Goal: Task Accomplishment & Management: Complete application form

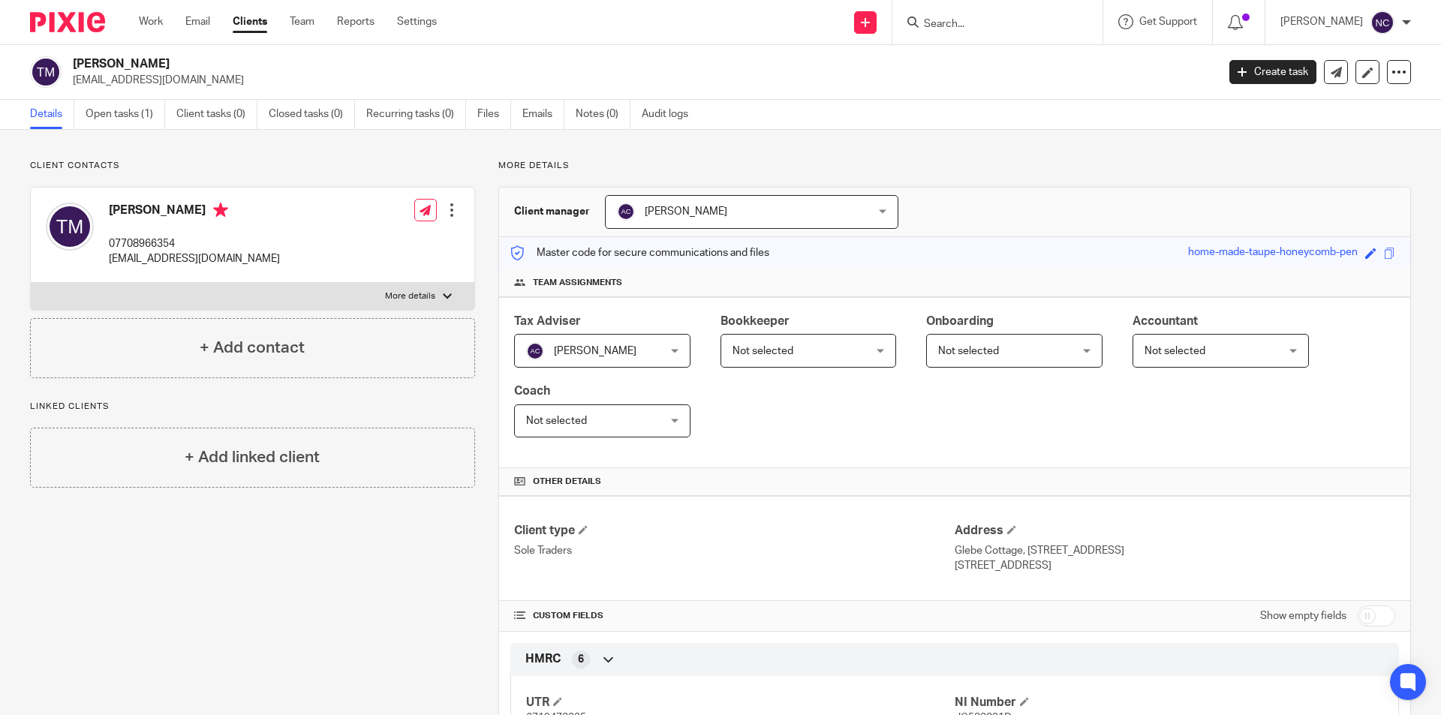
type input "n"
type input "beatt"
click at [998, 52] on link at bounding box center [1012, 58] width 186 height 23
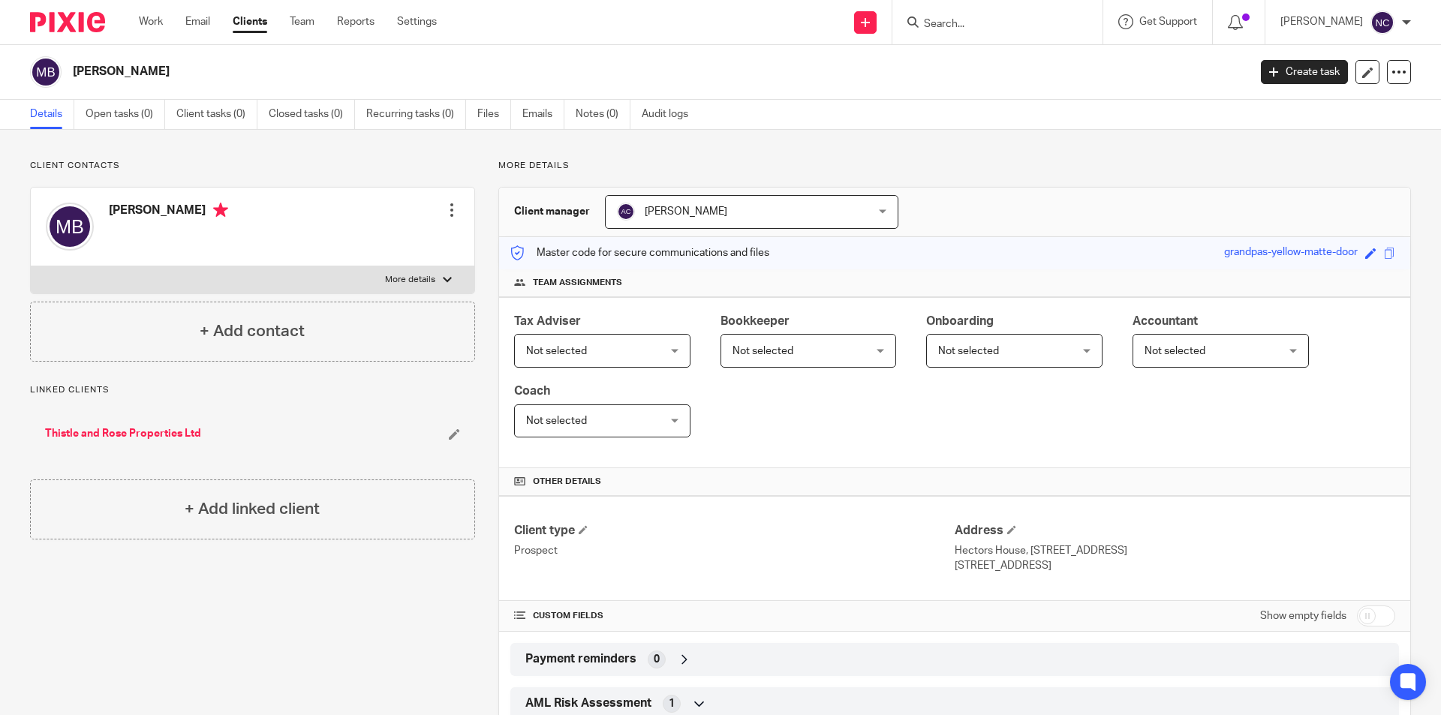
click at [425, 284] on p "More details" at bounding box center [410, 280] width 50 height 12
click at [31, 266] on input "More details" at bounding box center [30, 266] width 1 height 1
checkbox input "true"
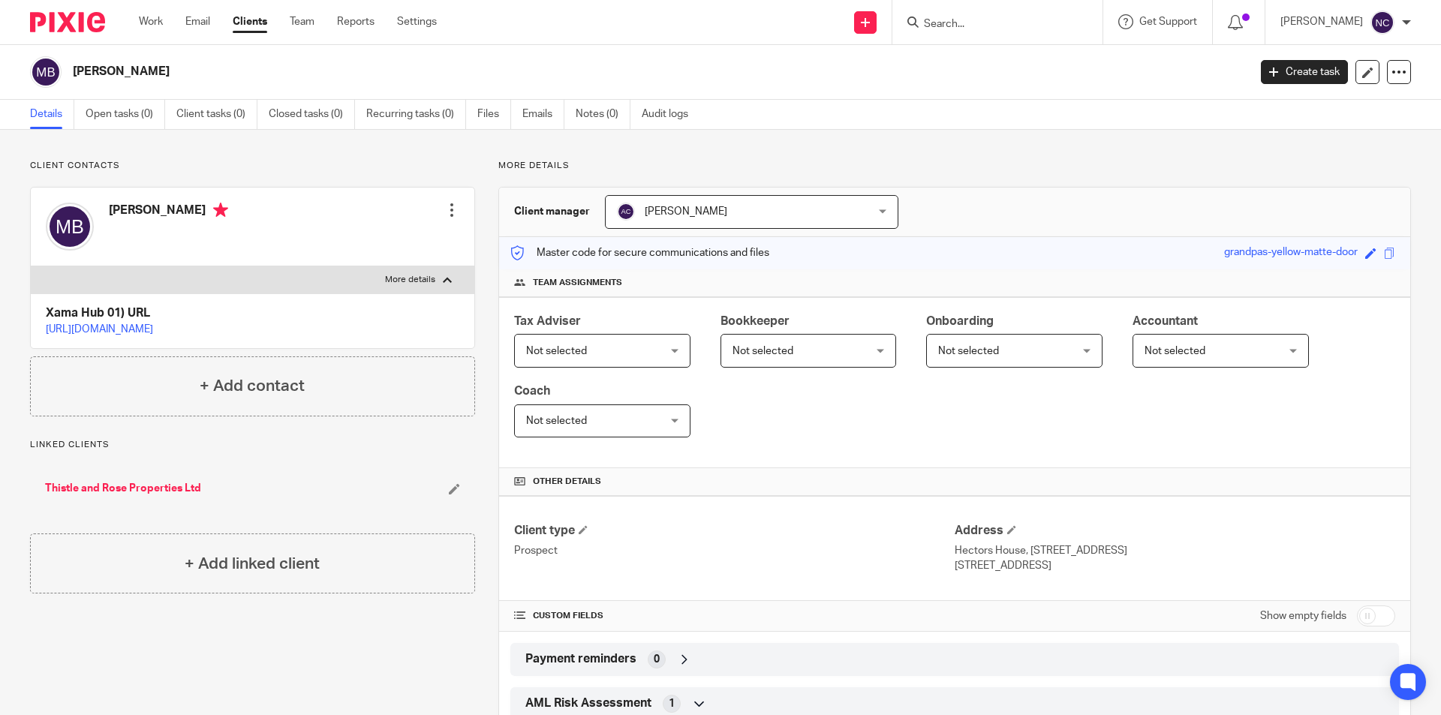
click at [447, 212] on div at bounding box center [451, 210] width 15 height 15
click at [410, 243] on link "Edit contact" at bounding box center [380, 244] width 143 height 22
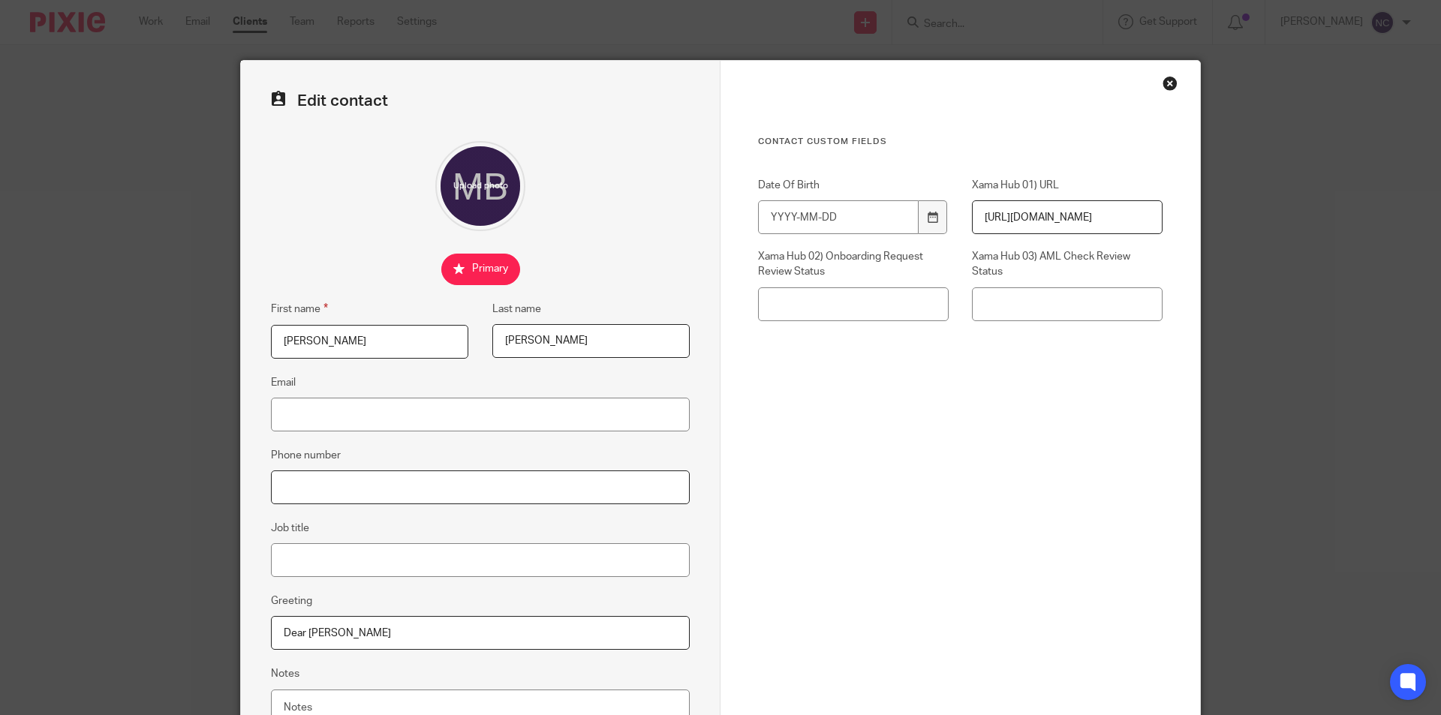
click at [315, 494] on input "Phone number" at bounding box center [480, 488] width 419 height 34
paste input "07974613483"
type input "07974613483"
click at [372, 416] on input "Email" at bounding box center [480, 415] width 419 height 34
paste input "[EMAIL_ADDRESS][DOMAIN_NAME]"
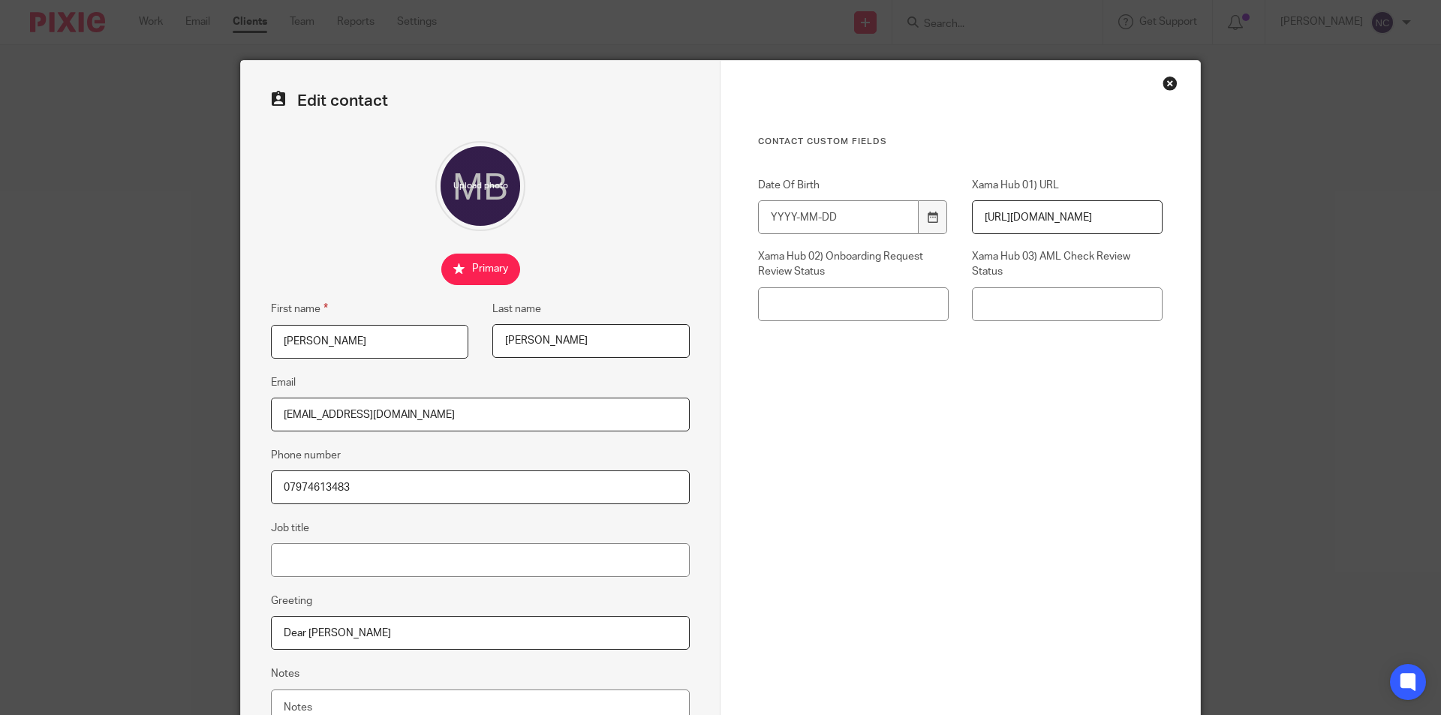
type input "[EMAIL_ADDRESS][DOMAIN_NAME]"
click at [636, 376] on fieldset "Email thistleandroseproperties@outlook.com" at bounding box center [480, 403] width 419 height 58
click at [782, 221] on input "Date Of Birth" at bounding box center [838, 217] width 161 height 34
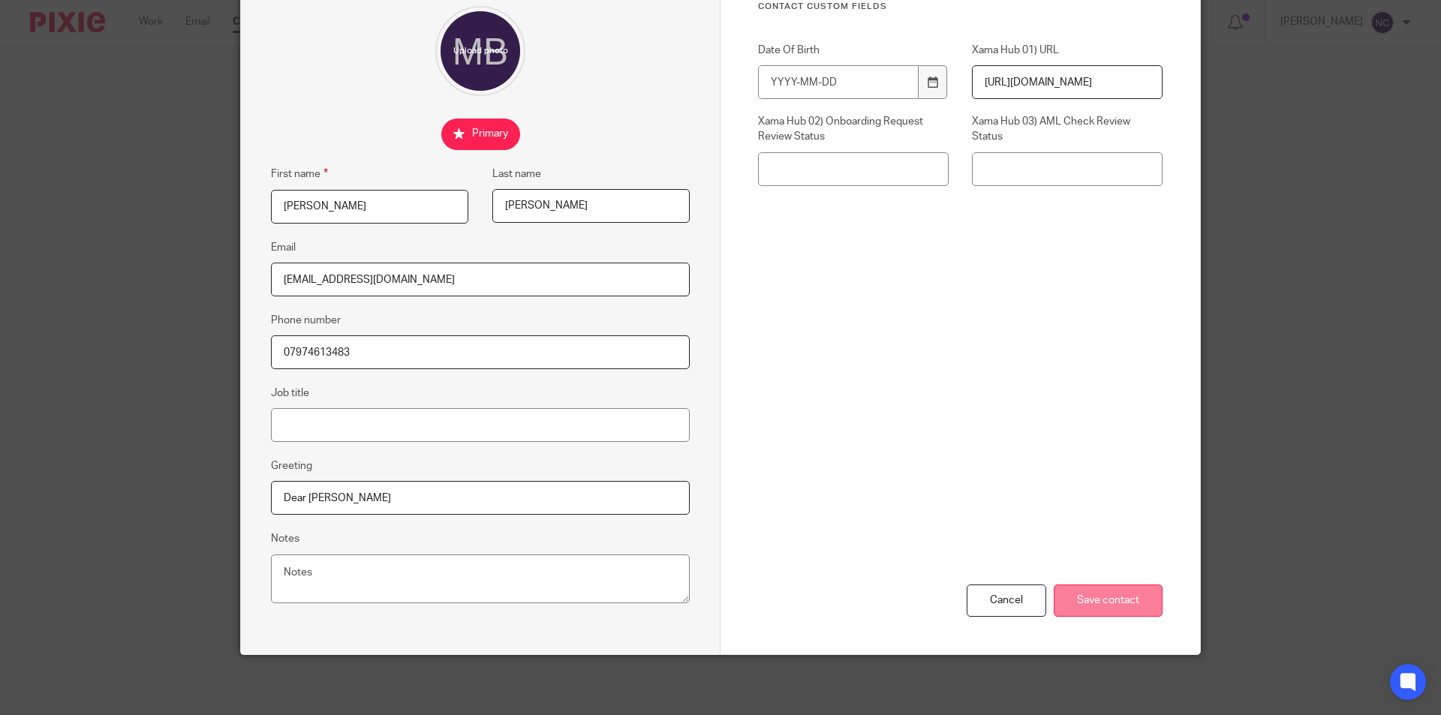
click at [1083, 600] on input "Save contact" at bounding box center [1108, 601] width 109 height 32
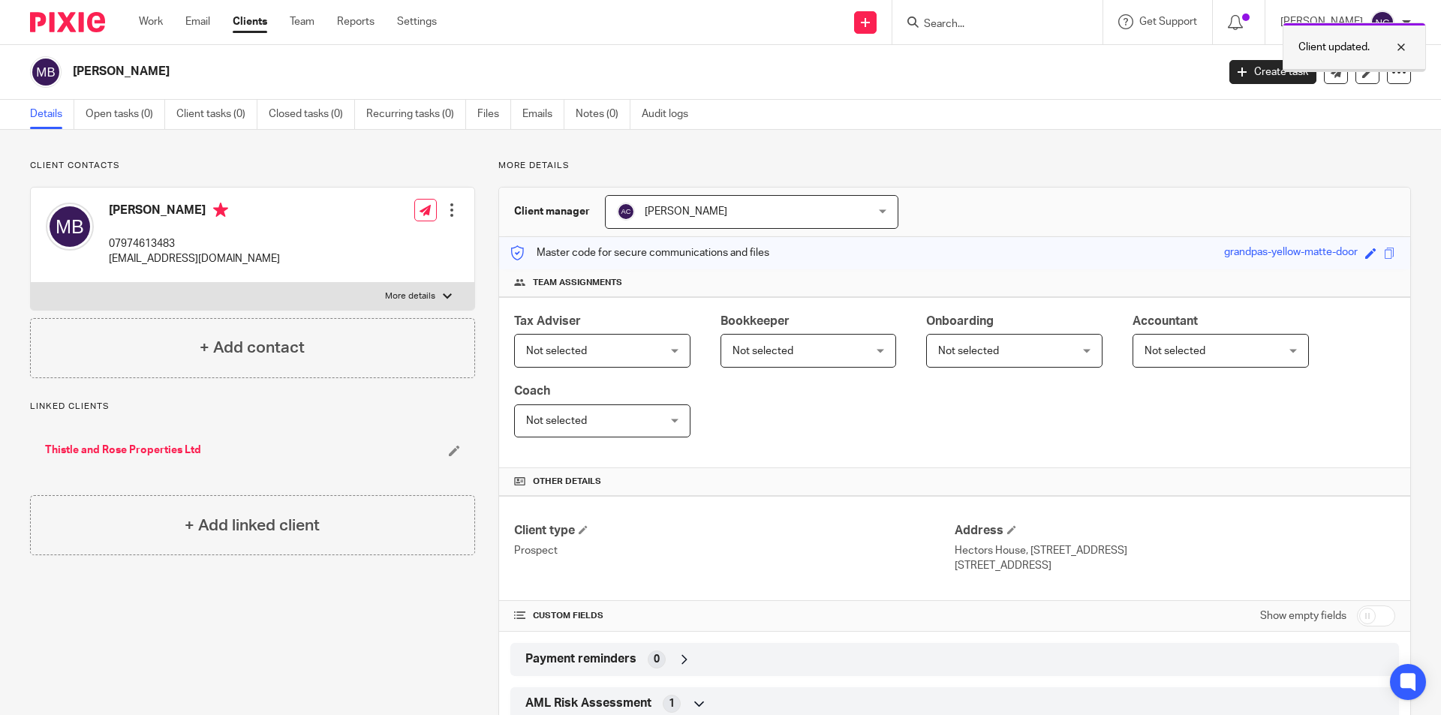
click at [1402, 45] on div at bounding box center [1389, 47] width 41 height 18
click at [107, 111] on link "Open tasks (0)" at bounding box center [126, 114] width 80 height 29
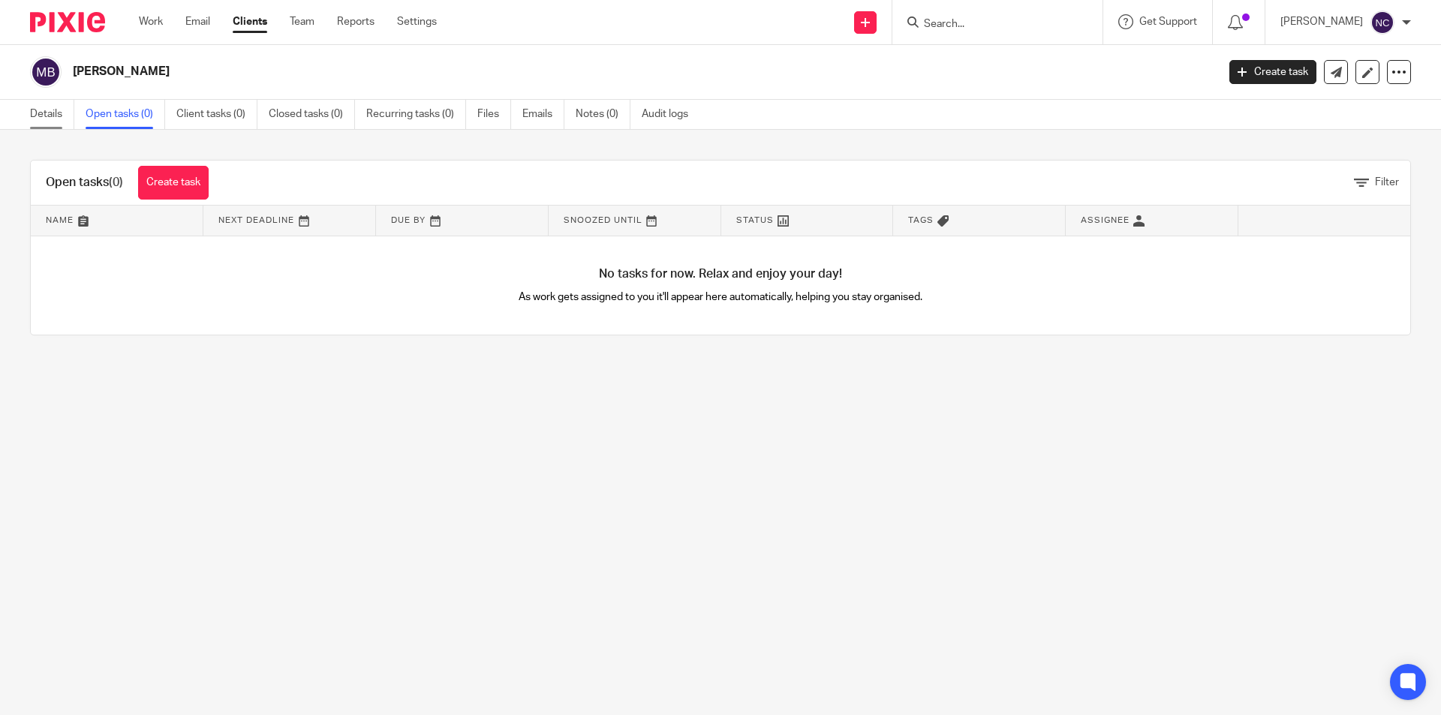
click at [40, 113] on link "Details" at bounding box center [52, 114] width 44 height 29
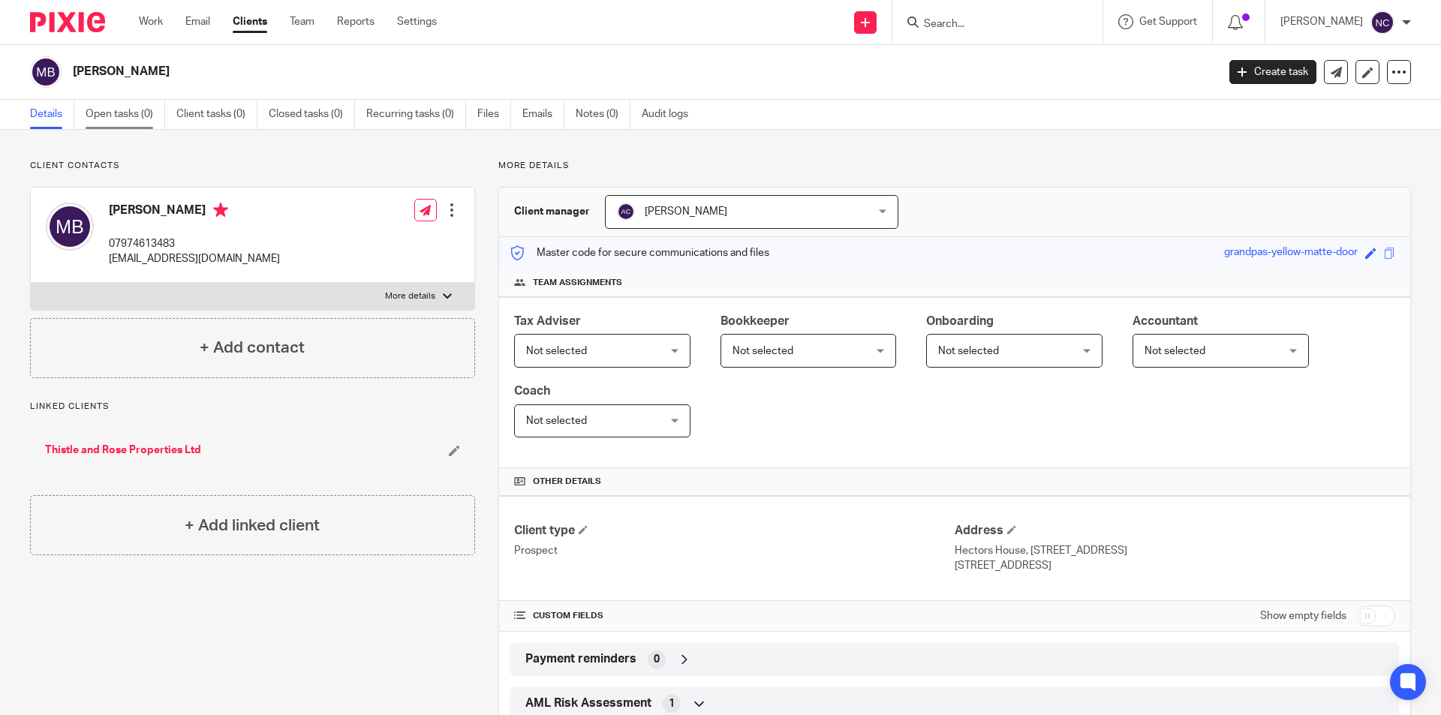
click at [119, 116] on link "Open tasks (0)" at bounding box center [126, 114] width 80 height 29
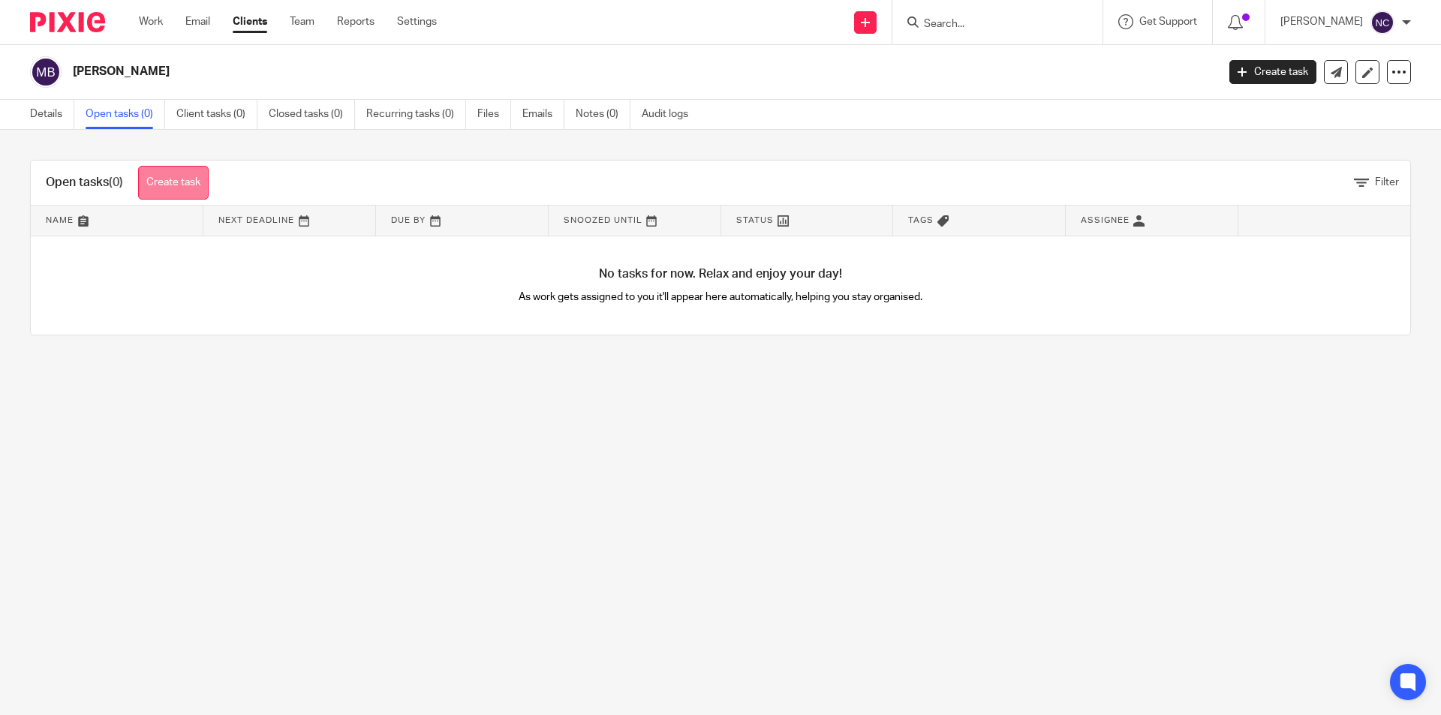
click at [171, 187] on link "Create task" at bounding box center [173, 183] width 71 height 34
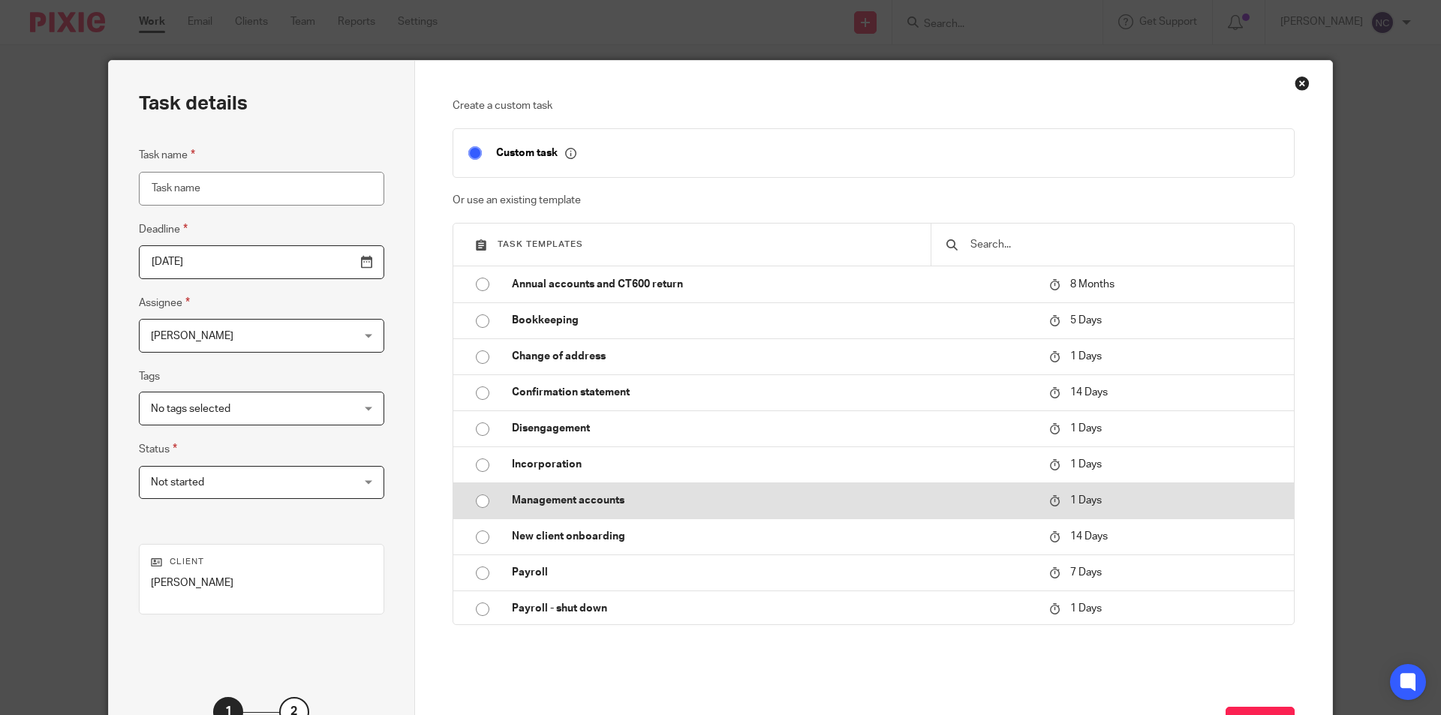
scroll to position [218, 0]
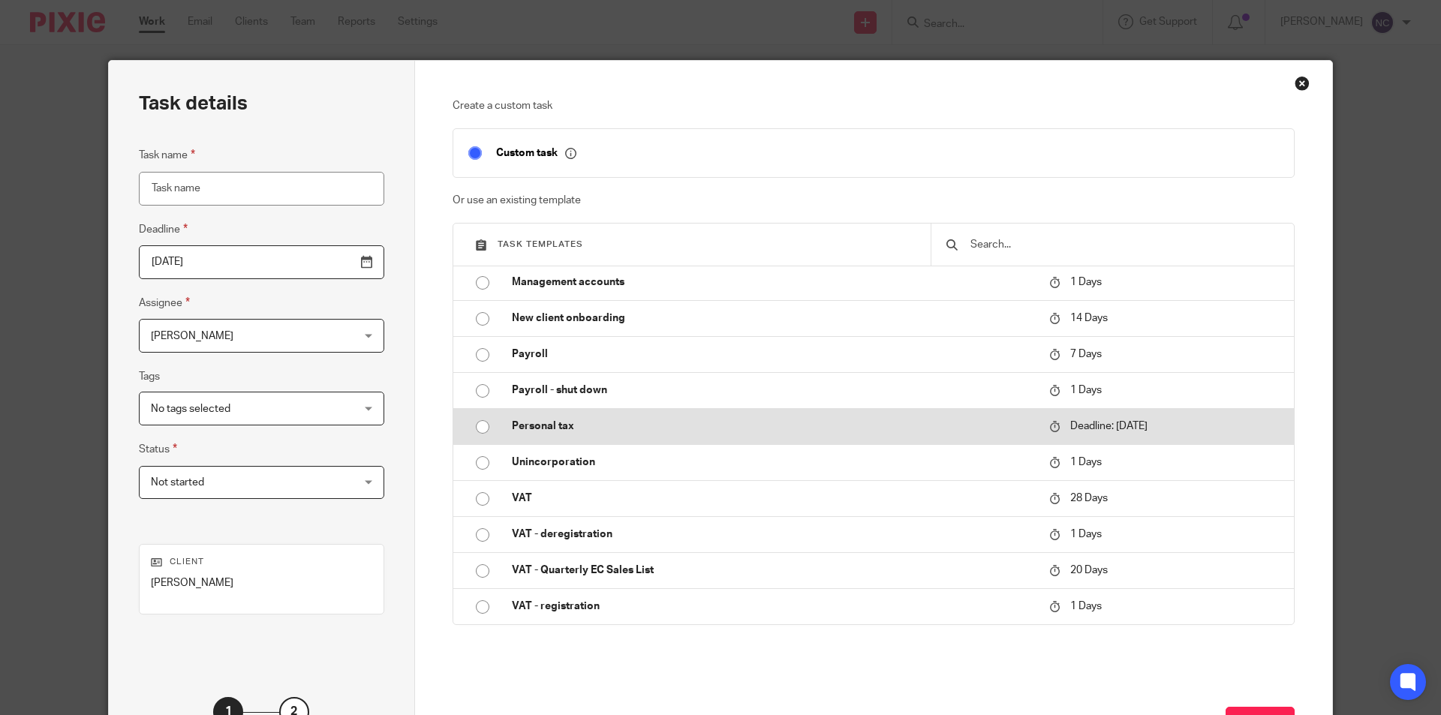
click at [556, 429] on p "Personal tax" at bounding box center [773, 426] width 522 height 15
type input "[DATE]"
type input "Personal tax"
checkbox input "false"
radio input "true"
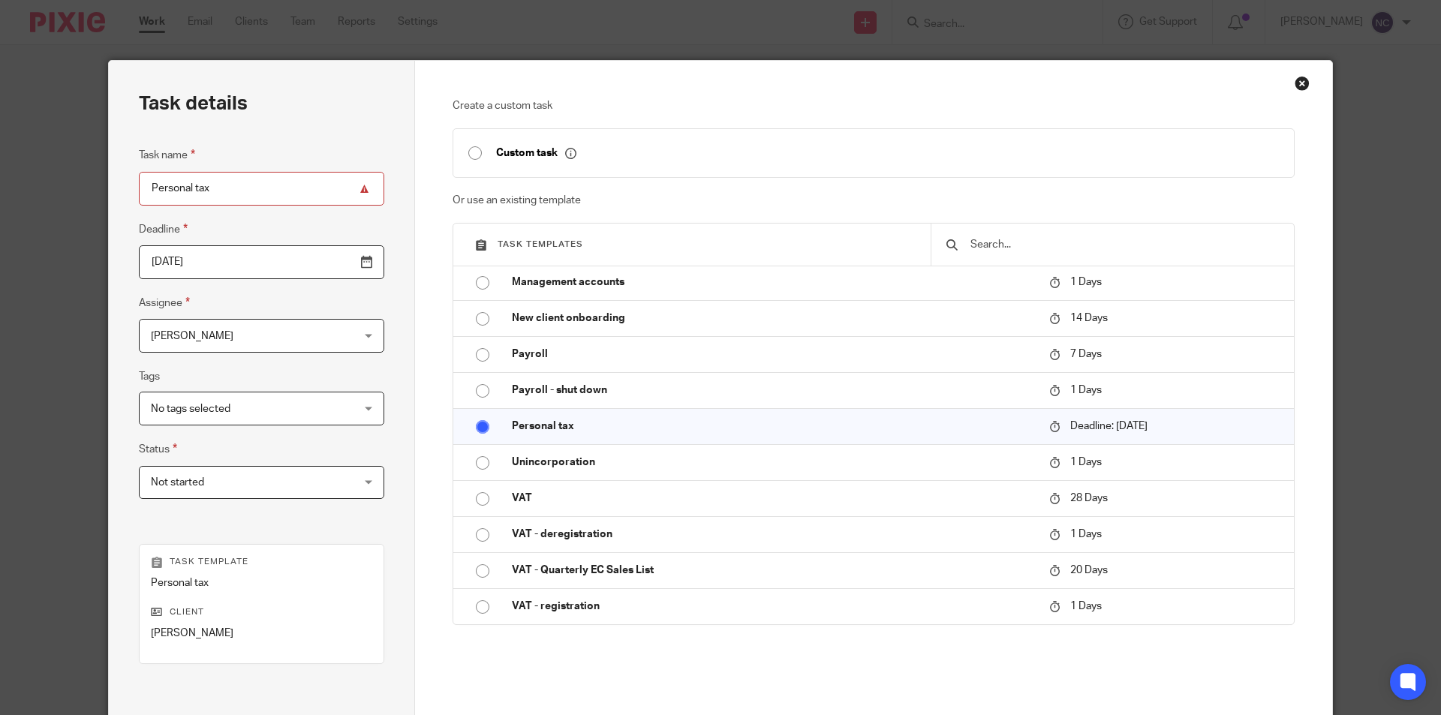
click at [283, 333] on span "[PERSON_NAME]" at bounding box center [244, 336] width 186 height 32
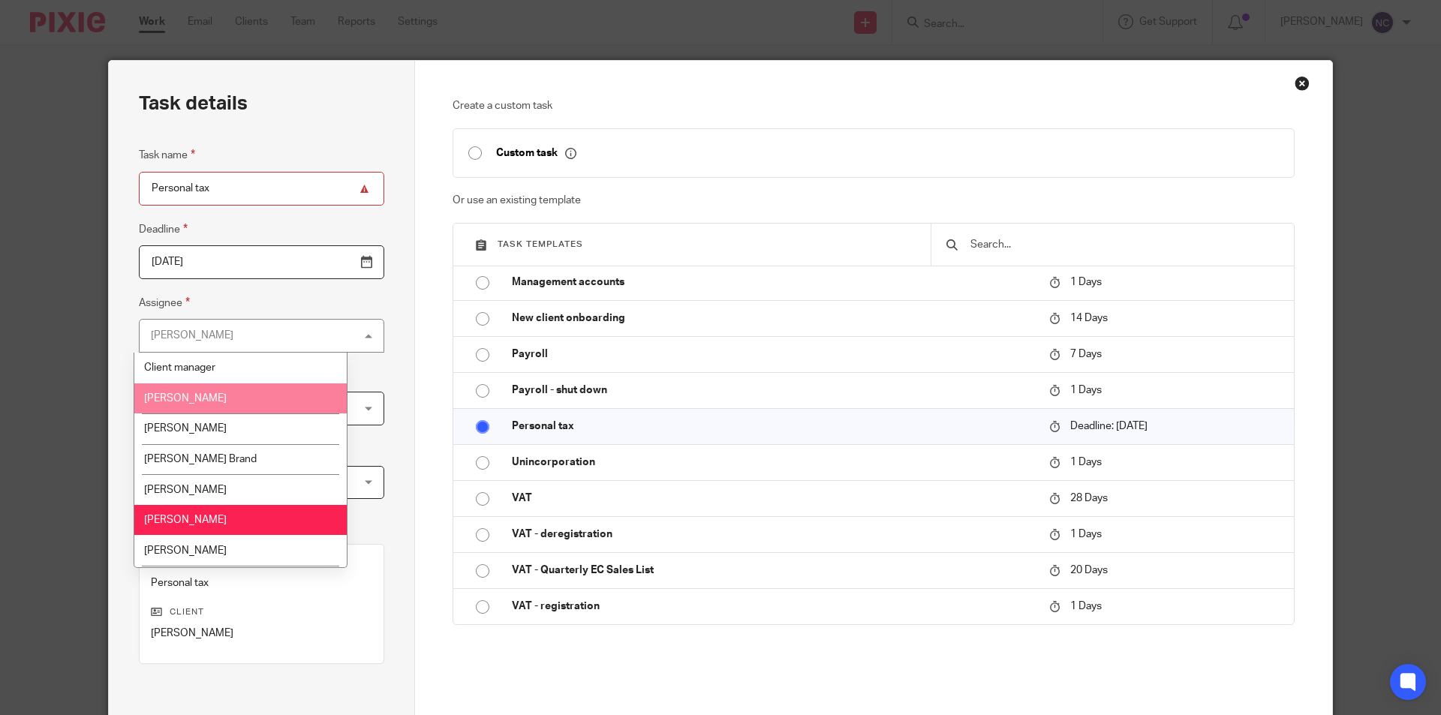
click at [219, 395] on li "[PERSON_NAME]" at bounding box center [240, 398] width 212 height 31
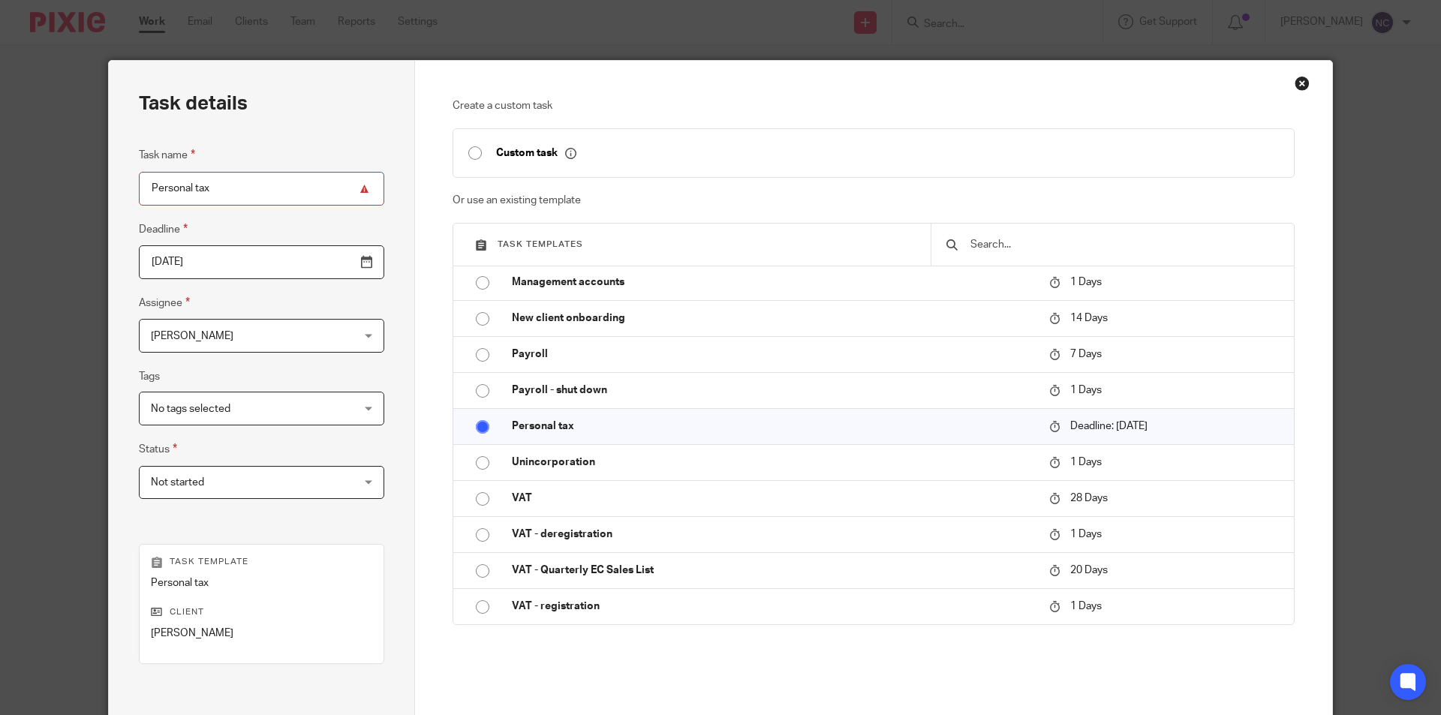
click at [381, 462] on div "Task details Task name Personal tax Deadline 2026-01-31 Assignee Andrew Cross A…" at bounding box center [262, 443] width 306 height 765
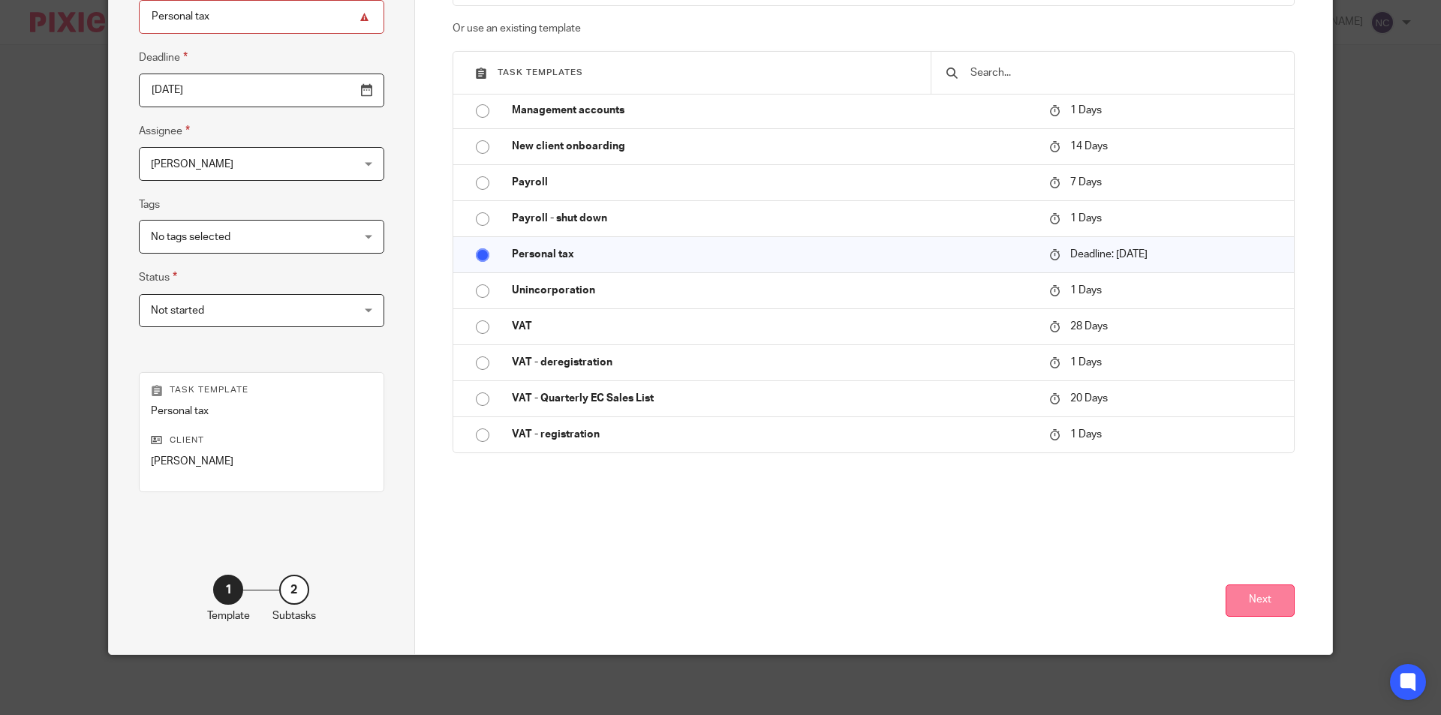
click at [1239, 592] on button "Next" at bounding box center [1259, 601] width 69 height 32
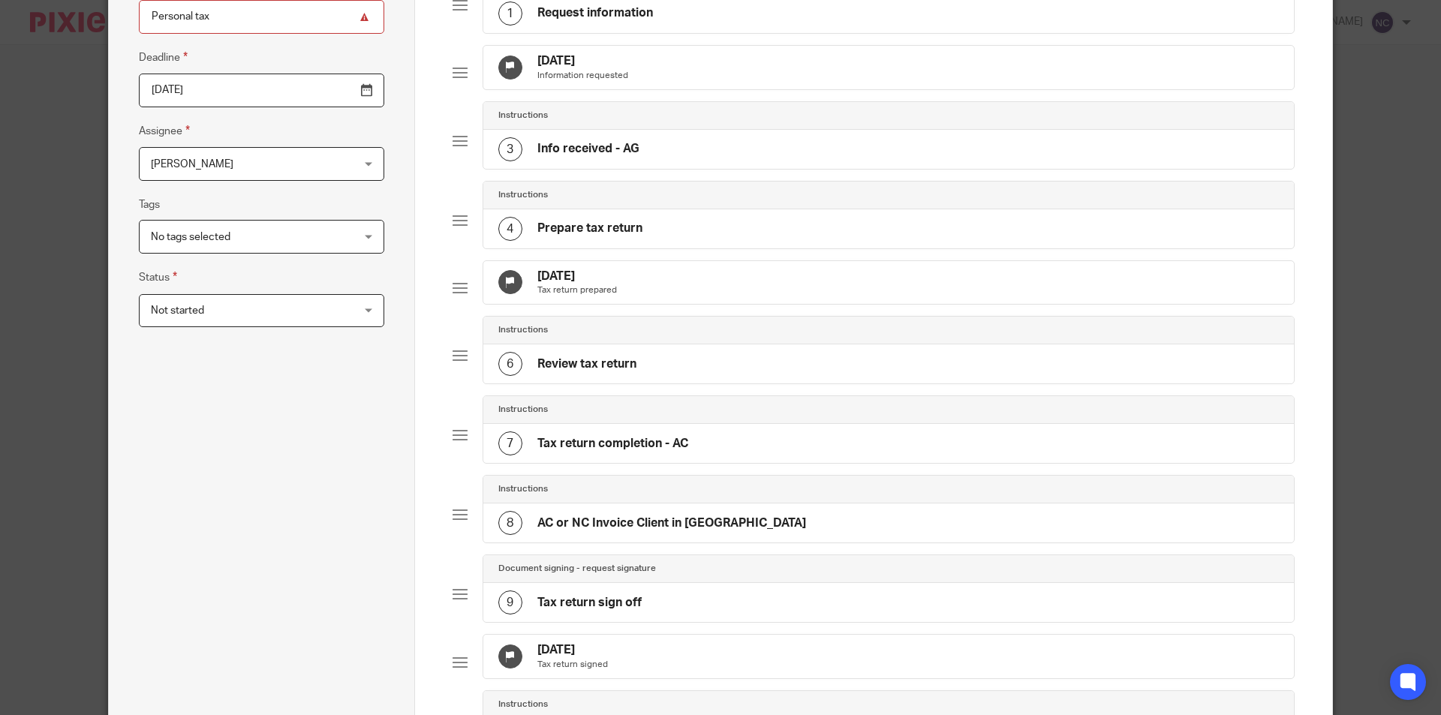
scroll to position [570, 0]
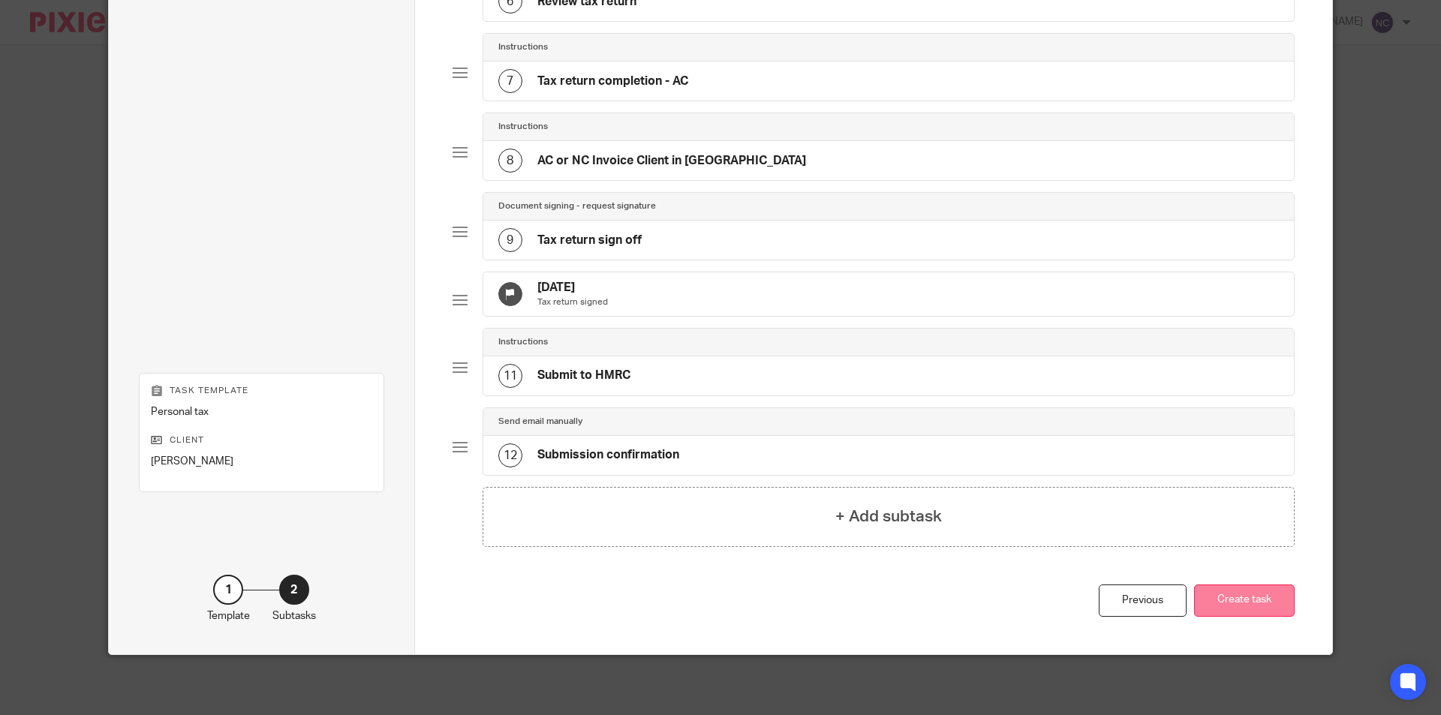
click at [1259, 597] on button "Create task" at bounding box center [1244, 601] width 101 height 32
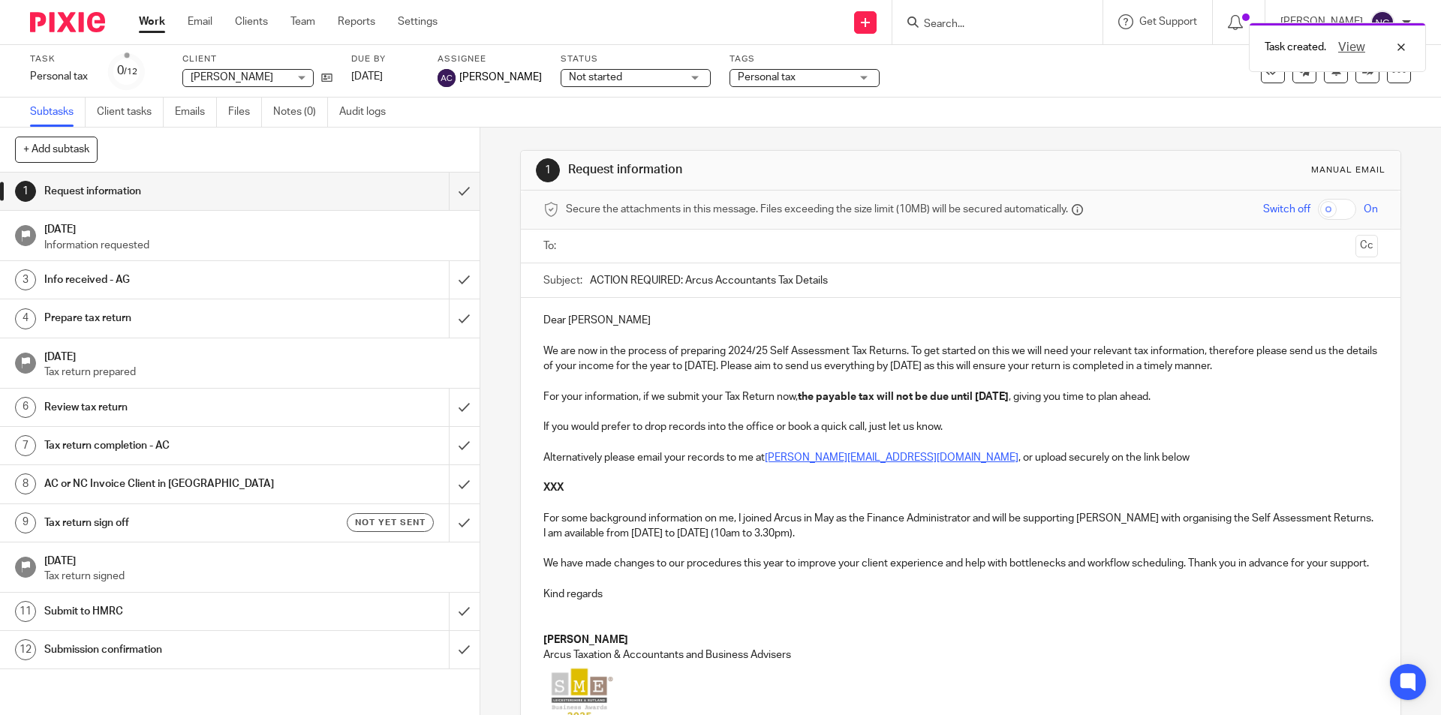
click at [264, 13] on div "Work Email Clients Team Reports Settings Work Email Clients Team Reports Settin…" at bounding box center [292, 22] width 336 height 44
click at [252, 22] on link "Clients" at bounding box center [251, 21] width 33 height 15
